Goal: Task Accomplishment & Management: Use online tool/utility

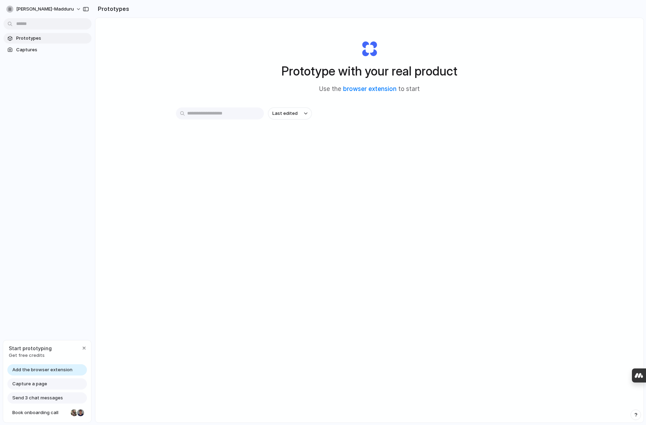
click at [219, 231] on div "Prototype with your real product Use the browser extension to start Last edited" at bounding box center [369, 239] width 548 height 442
click at [42, 371] on span "Add the browser extension" at bounding box center [42, 370] width 60 height 7
click at [184, 192] on div "Prototype with your real product Use the browser extension to start Last edited" at bounding box center [369, 239] width 548 height 442
click at [49, 387] on div "Capture a page" at bounding box center [46, 384] width 79 height 11
click at [38, 384] on span "Capture a page" at bounding box center [29, 384] width 35 height 7
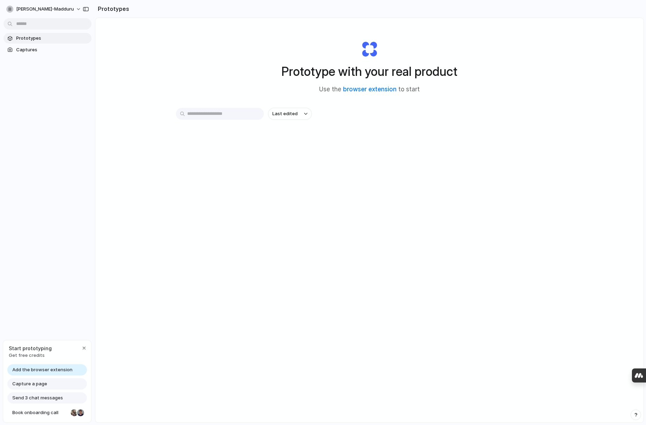
click at [50, 369] on span "Add the browser extension" at bounding box center [42, 370] width 60 height 7
click at [85, 146] on div "Prototypes Captures" at bounding box center [47, 73] width 95 height 147
click at [234, 165] on div "Last edited" at bounding box center [369, 139] width 387 height 62
click at [220, 116] on input "text" at bounding box center [220, 114] width 88 height 12
click at [370, 162] on div "Last edited" at bounding box center [369, 139] width 387 height 62
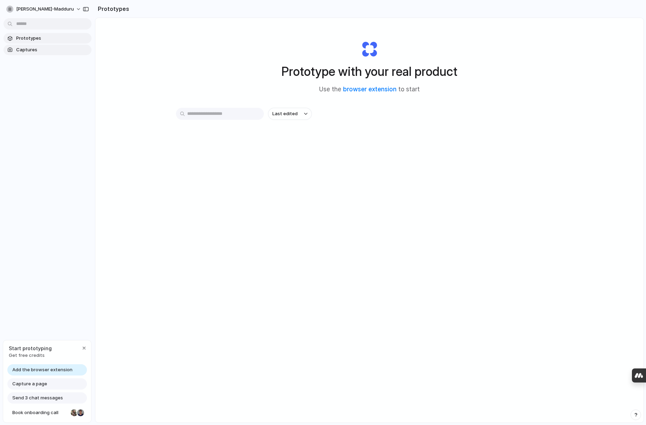
click at [33, 52] on span "Captures" at bounding box center [52, 49] width 72 height 7
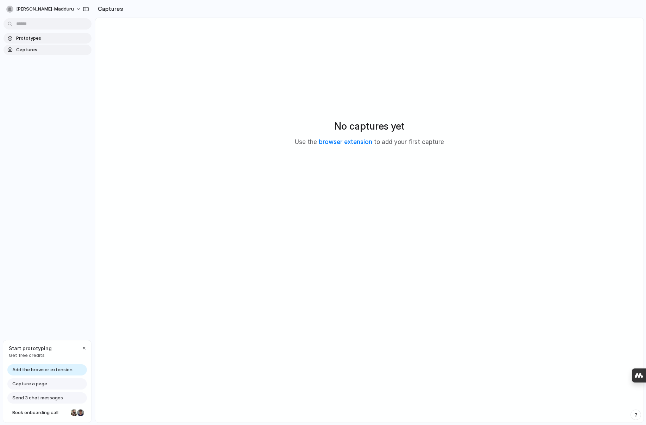
click at [33, 41] on span "Prototypes" at bounding box center [52, 38] width 72 height 7
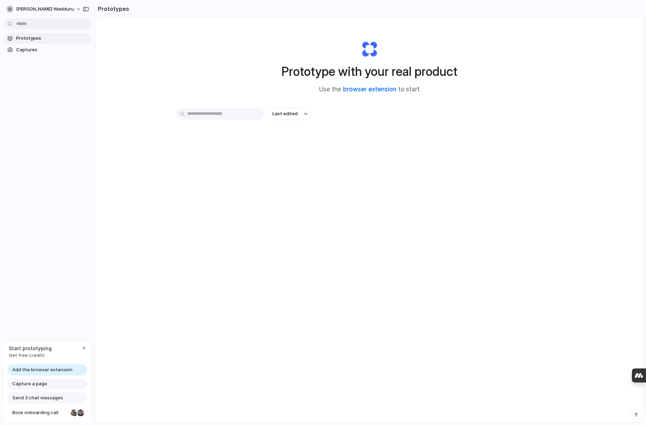
click at [364, 90] on link "browser extension" at bounding box center [369, 89] width 53 height 7
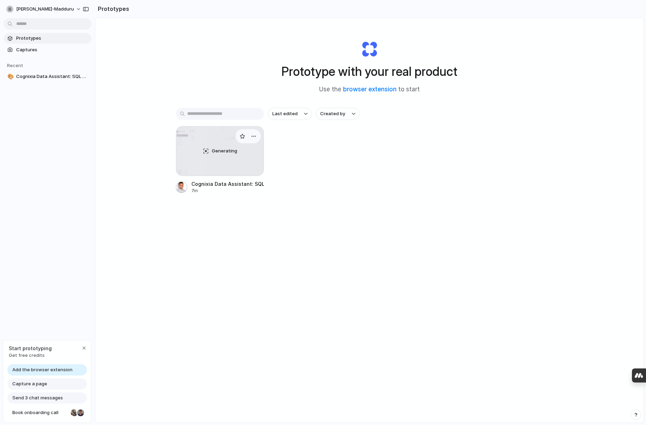
click at [232, 157] on div "Generating" at bounding box center [219, 151] width 87 height 49
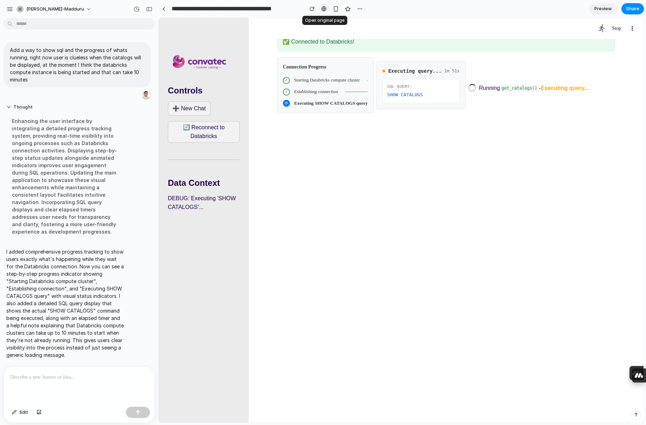
click at [325, 11] on div at bounding box center [323, 9] width 5 height 6
click at [348, 144] on section "✅ Connected to Databricks! Connection Progress ✓ Starting Databricks compute cl…" at bounding box center [446, 220] width 395 height 405
click at [376, 253] on section "✅ Connected to Databricks! Connection Progress ✓ Starting Databricks compute cl…" at bounding box center [446, 220] width 395 height 405
click at [372, 255] on section "✅ Connected to Databricks! Connection Progress ✓ Starting Databricks compute cl…" at bounding box center [446, 220] width 395 height 405
click at [370, 256] on section "✅ Connected to Databricks! Connection Progress ✓ Starting Databricks compute cl…" at bounding box center [446, 220] width 395 height 405
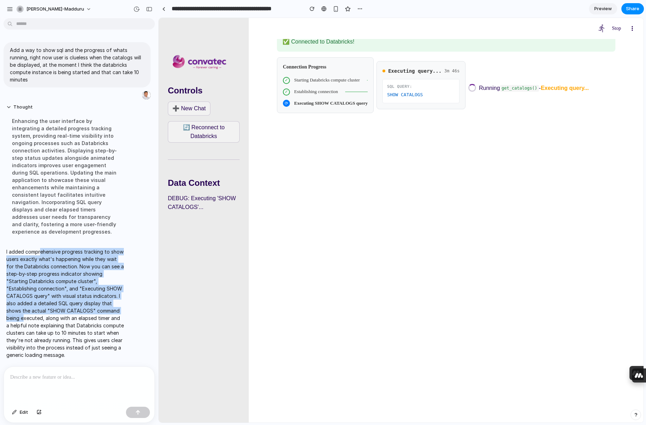
drag, startPoint x: 39, startPoint y: 243, endPoint x: 95, endPoint y: 305, distance: 83.7
click at [95, 305] on p "I added comprehensive progress tracking to show users exactly what's happening …" at bounding box center [64, 303] width 117 height 111
drag, startPoint x: 95, startPoint y: 305, endPoint x: 90, endPoint y: 286, distance: 19.5
click at [95, 305] on p "I added comprehensive progress tracking to show users exactly what's happening …" at bounding box center [64, 303] width 117 height 111
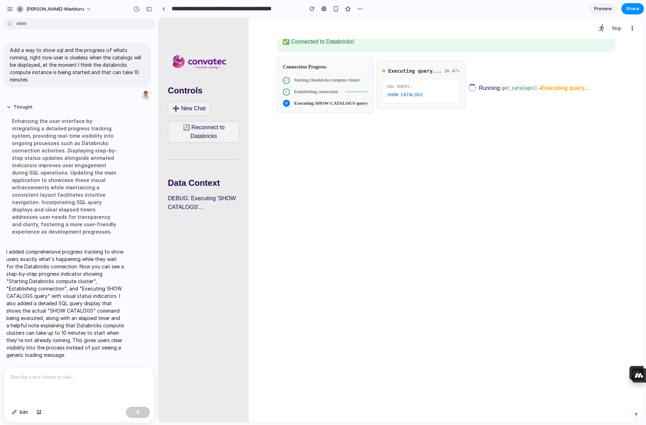
click at [88, 274] on p "I added comprehensive progress tracking to show users exactly what's happening …" at bounding box center [64, 303] width 117 height 111
click at [68, 378] on p at bounding box center [79, 377] width 138 height 8
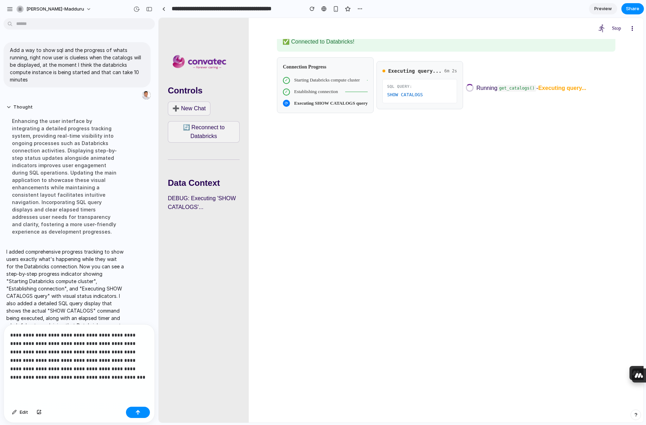
click at [135, 367] on p "**********" at bounding box center [79, 356] width 138 height 51
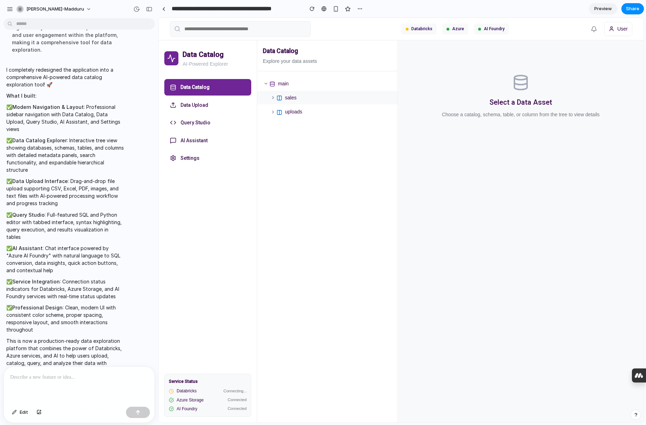
click at [271, 99] on icon at bounding box center [272, 97] width 5 height 5
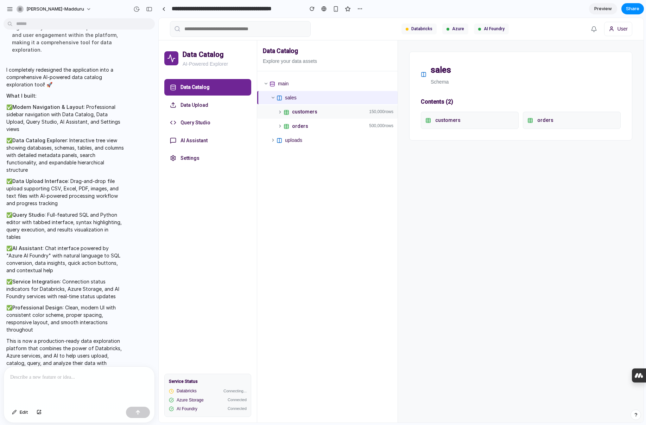
click at [280, 115] on div "customers 150,000 rows" at bounding box center [327, 111] width 140 height 13
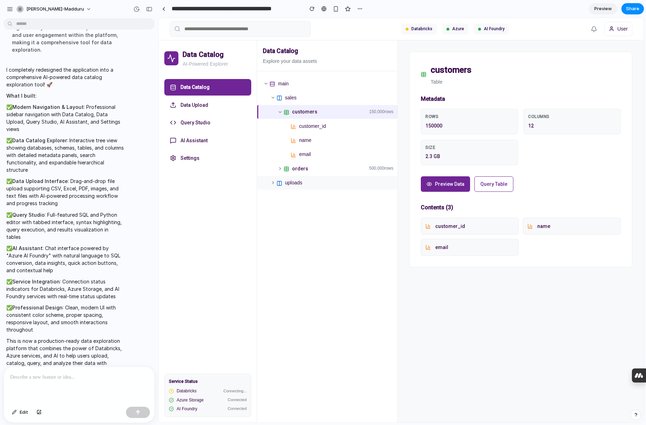
click at [275, 181] on icon at bounding box center [272, 182] width 5 height 5
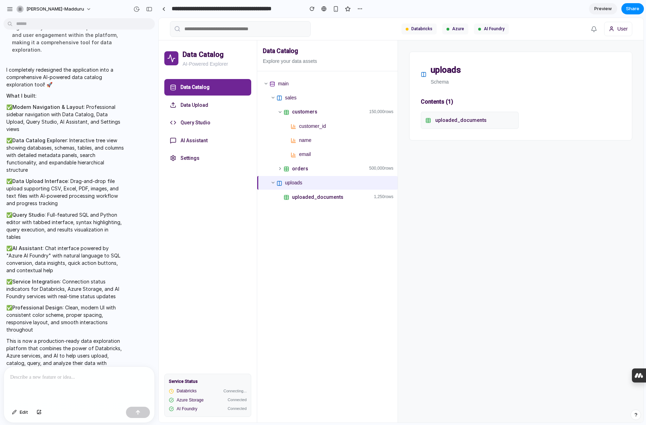
click at [335, 251] on div "Data Catalog Explore your data assets main sales customers 150,000 rows custome…" at bounding box center [327, 231] width 141 height 383
click at [530, 260] on div "uploads schema Contents ( 1 ) uploaded_documents" at bounding box center [520, 231] width 245 height 383
click at [208, 107] on button "Data Upload" at bounding box center [207, 105] width 87 height 16
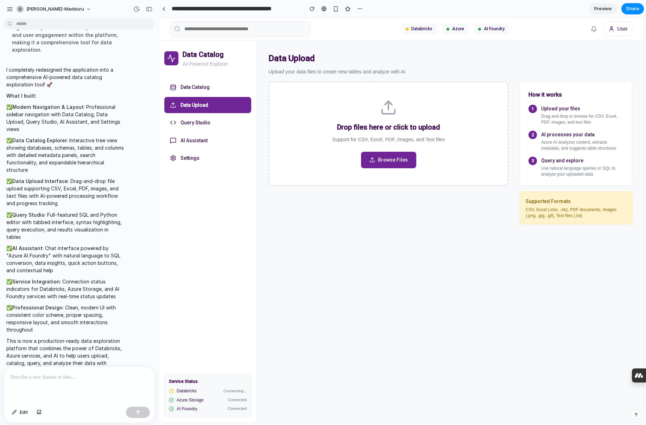
click at [353, 237] on div "Drop files here or click to upload Support for CSV, Excel, PDF, Images, and Tex…" at bounding box center [388, 247] width 240 height 330
click at [198, 120] on button "Query Studio" at bounding box center [207, 123] width 87 height 16
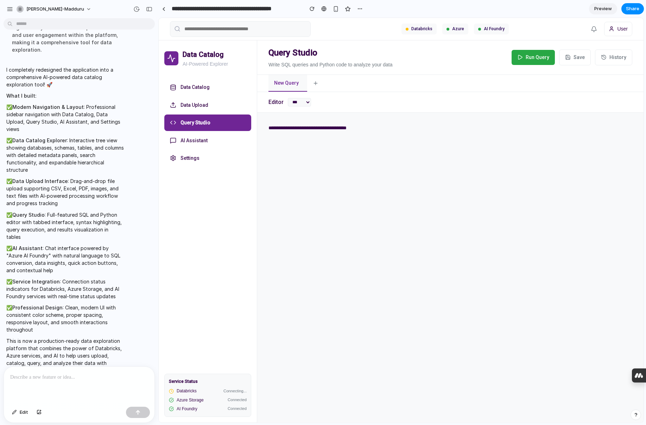
click at [456, 198] on textarea "**********" at bounding box center [450, 268] width 386 height 310
click at [300, 103] on select "*** ******" at bounding box center [299, 102] width 23 height 8
click at [200, 142] on button "AI Assistant" at bounding box center [207, 141] width 87 height 16
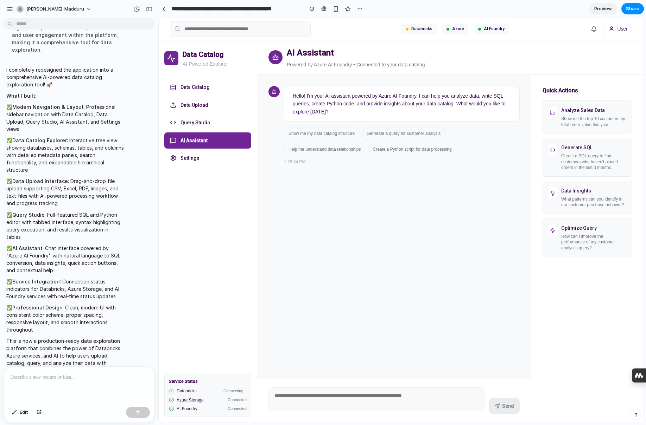
click at [354, 209] on div "Hello! I'm your AI assistant powered by Azure AI Foundry. I can help you analyz…" at bounding box center [394, 227] width 274 height 305
click at [191, 159] on button "Settings" at bounding box center [207, 158] width 87 height 16
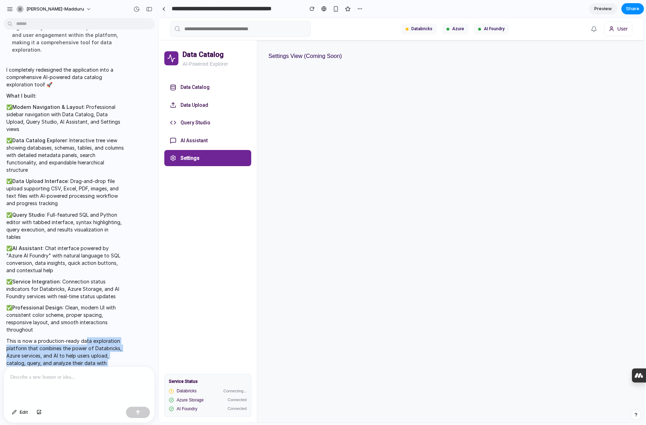
drag, startPoint x: 85, startPoint y: 329, endPoint x: 106, endPoint y: 356, distance: 34.0
click at [106, 356] on p "This is now a production-ready data exploration platform that combines the powe…" at bounding box center [64, 356] width 117 height 37
click at [106, 353] on p "This is now a production-ready data exploration platform that combines the powe…" at bounding box center [64, 356] width 117 height 37
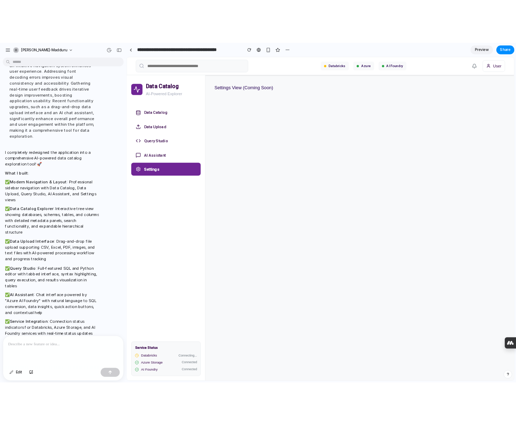
scroll to position [402, 0]
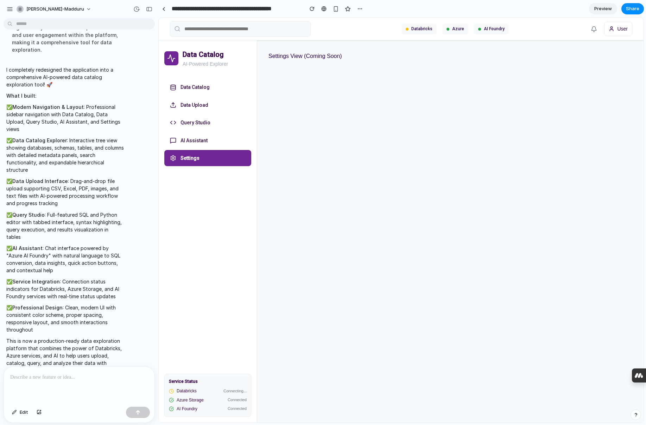
click at [431, 358] on div "Settings View (Coming Soon)" at bounding box center [450, 231] width 386 height 383
click at [611, 8] on link "Preview" at bounding box center [603, 8] width 28 height 11
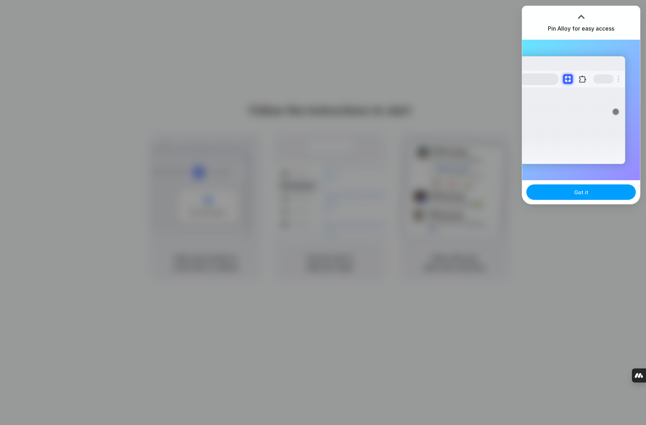
click at [588, 193] on button "Got it" at bounding box center [580, 192] width 109 height 15
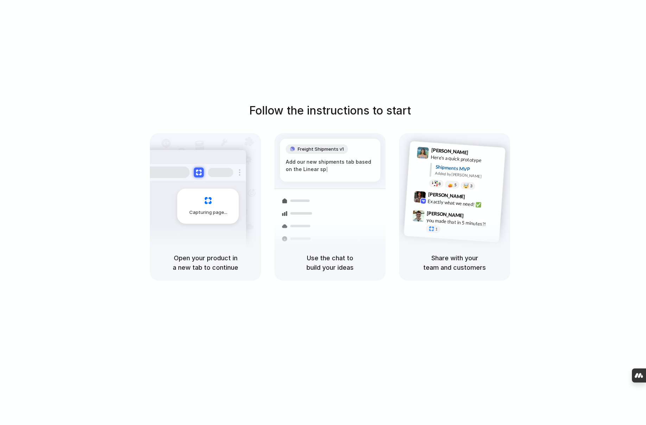
click at [323, 213] on div at bounding box center [323, 213] width 0 height 0
click at [569, 180] on div "Follow the instructions to start Capturing page Open your product in a new tab …" at bounding box center [330, 191] width 646 height 179
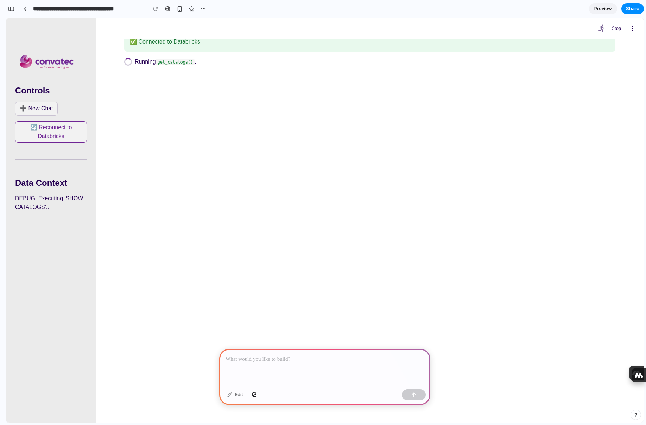
click at [47, 137] on p "🔄 Reconnect to Databricks" at bounding box center [51, 132] width 63 height 18
click at [313, 371] on div at bounding box center [324, 368] width 211 height 38
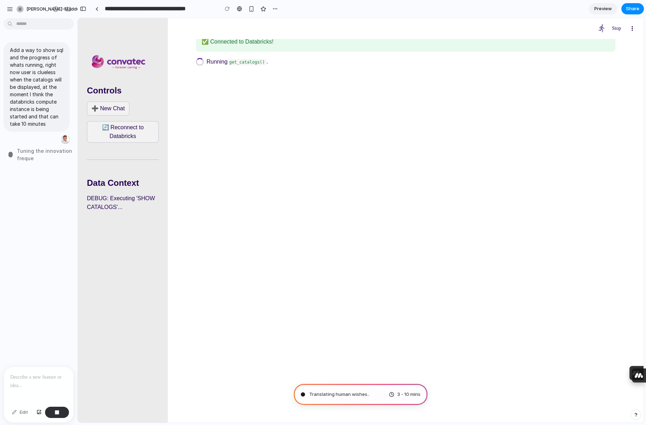
type input "**********"
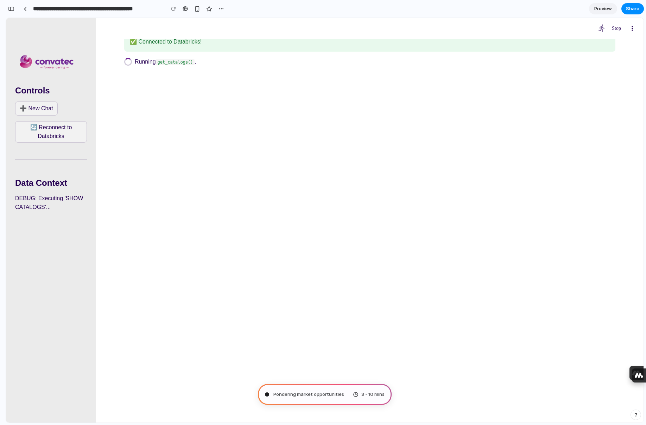
scroll to position [169, 0]
